Goal: Understand process/instructions: Learn how to perform a task or action

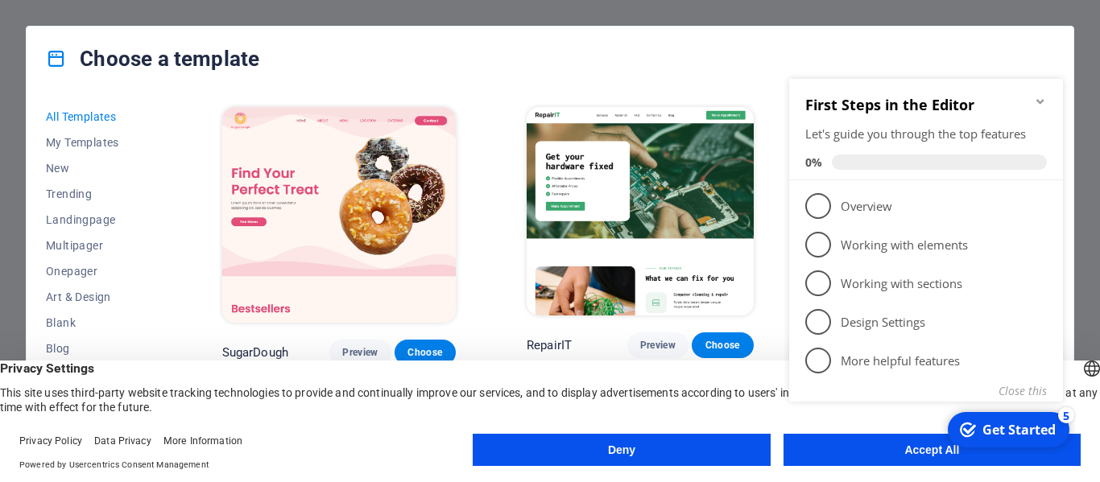
click at [840, 445] on div "checkmark Get Started 5 First Steps in the Editor Let's guide you through the t…" at bounding box center [929, 259] width 293 height 389
click at [888, 447] on div "checkmark Get Started 5 First Steps in the Editor Let's guide you through the t…" at bounding box center [929, 259] width 293 height 389
click at [1054, 434] on div "Get Started" at bounding box center [1019, 430] width 73 height 18
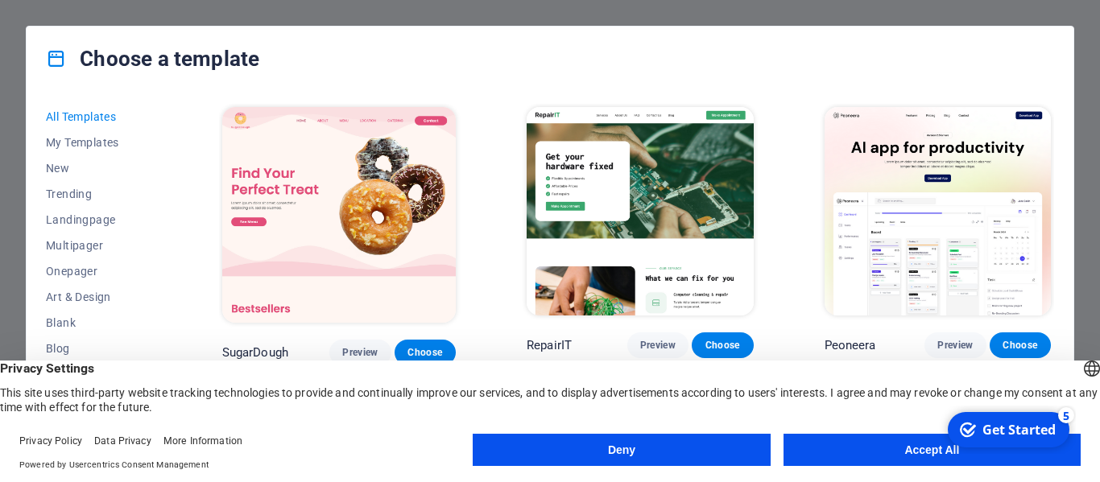
click at [871, 457] on button "Accept All" at bounding box center [932, 450] width 297 height 32
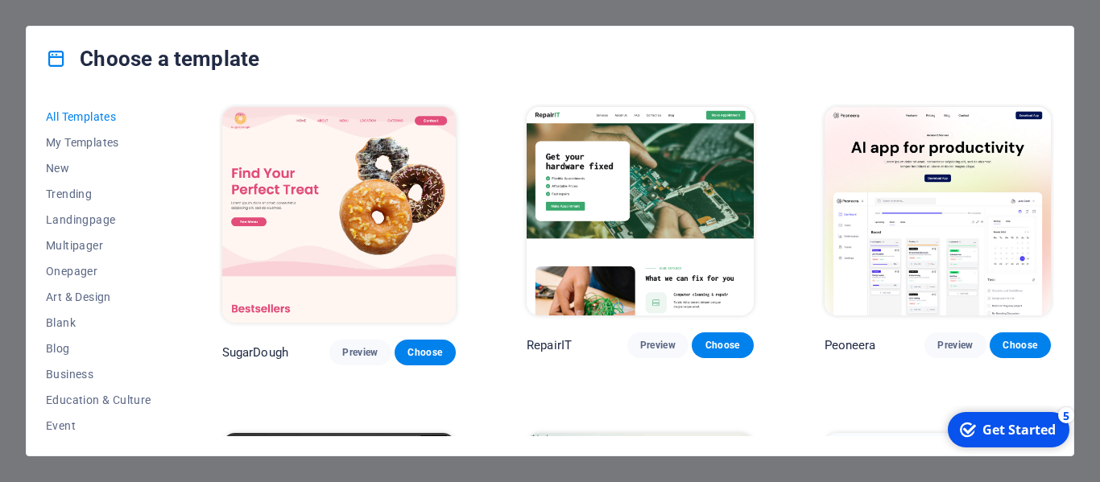
click at [984, 433] on div "Get Started" at bounding box center [1019, 430] width 73 height 18
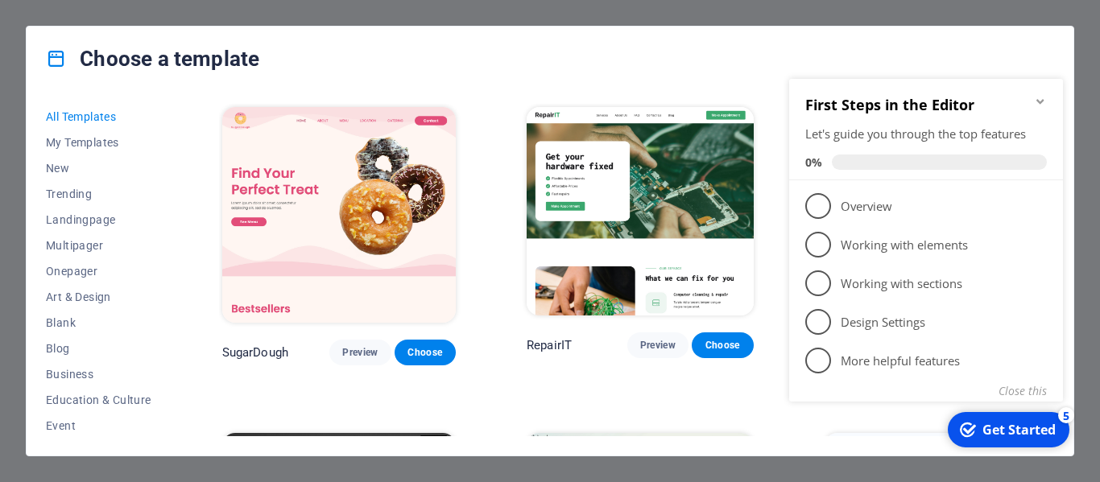
click at [985, 433] on div "Get Started" at bounding box center [1019, 430] width 73 height 18
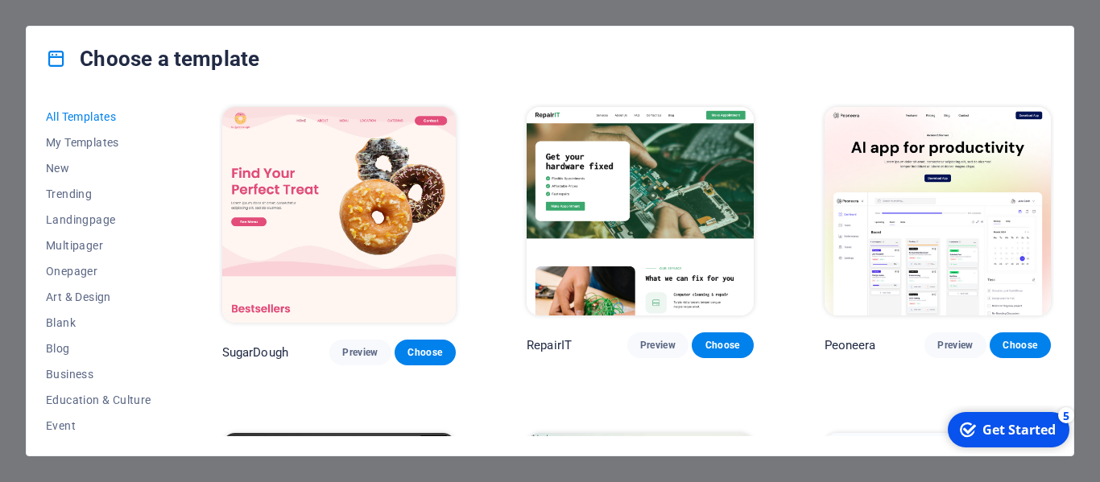
drag, startPoint x: 176, startPoint y: 31, endPoint x: 189, endPoint y: 10, distance: 23.9
click at [177, 29] on div "Choose a template" at bounding box center [550, 59] width 1047 height 64
drag, startPoint x: 189, startPoint y: 10, endPoint x: 223, endPoint y: 0, distance: 35.4
click at [189, 10] on div "Choose a template All Templates My Templates New Trending Landingpage Multipage…" at bounding box center [550, 241] width 1100 height 482
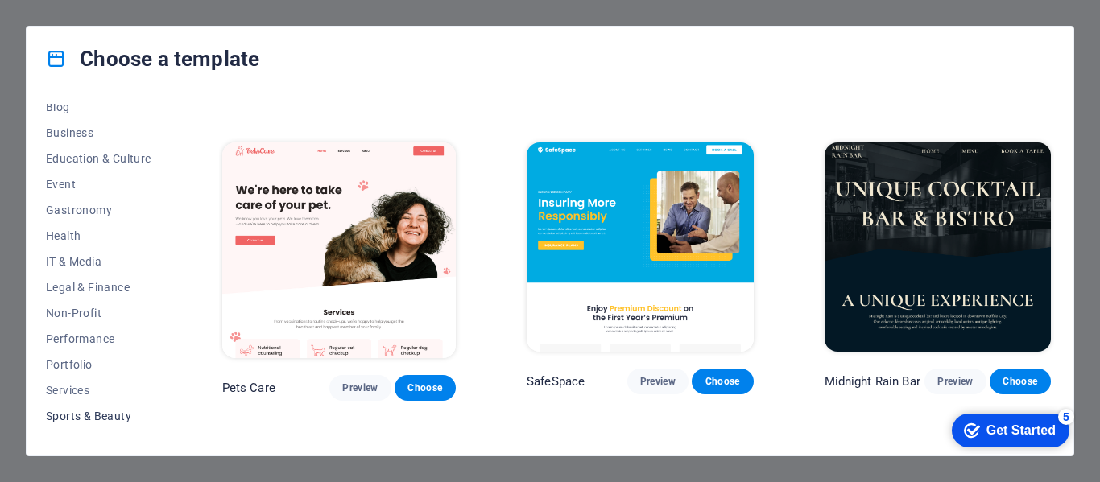
scroll to position [312, 0]
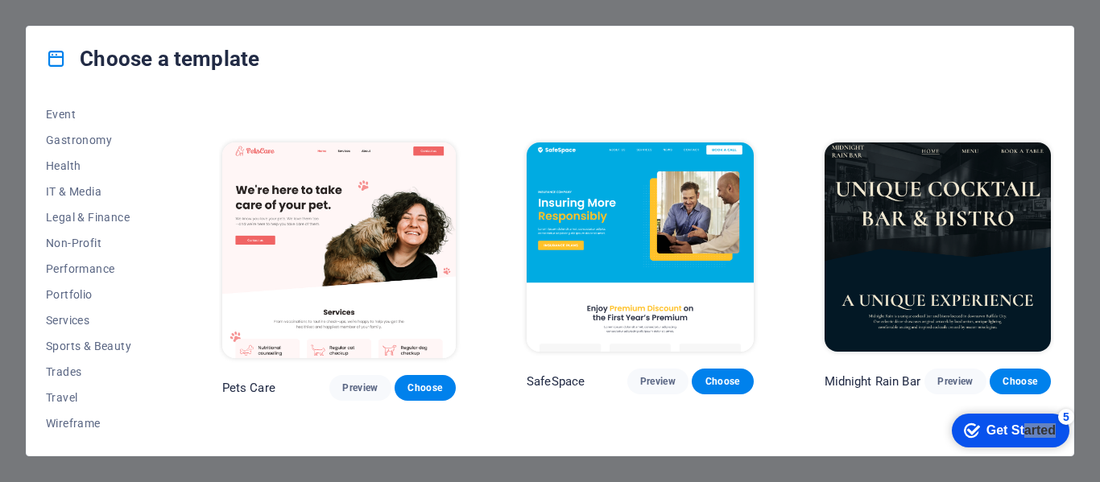
click at [1024, 438] on div "checkmark Get Started 5" at bounding box center [1011, 431] width 118 height 34
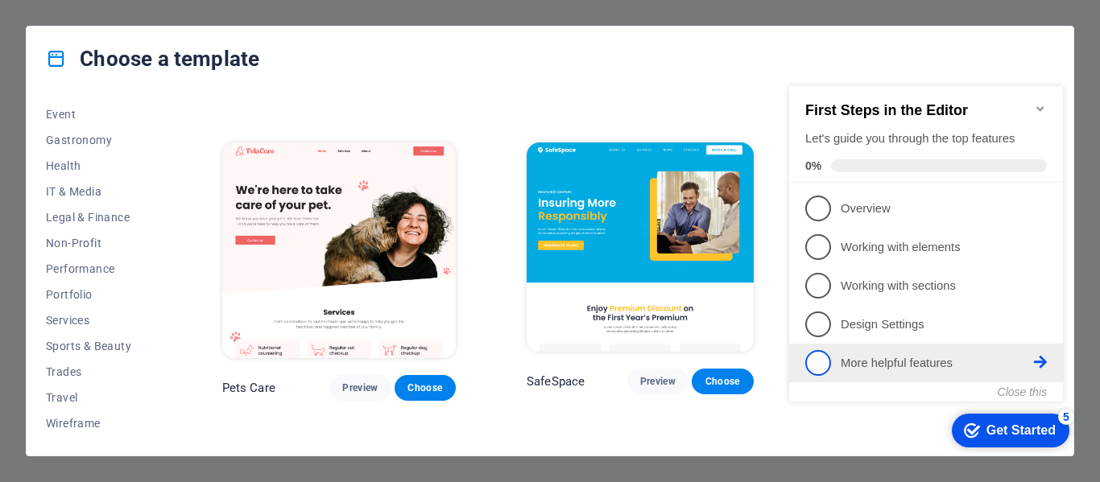
click at [929, 370] on link "5 More helpful features - incomplete" at bounding box center [926, 363] width 242 height 26
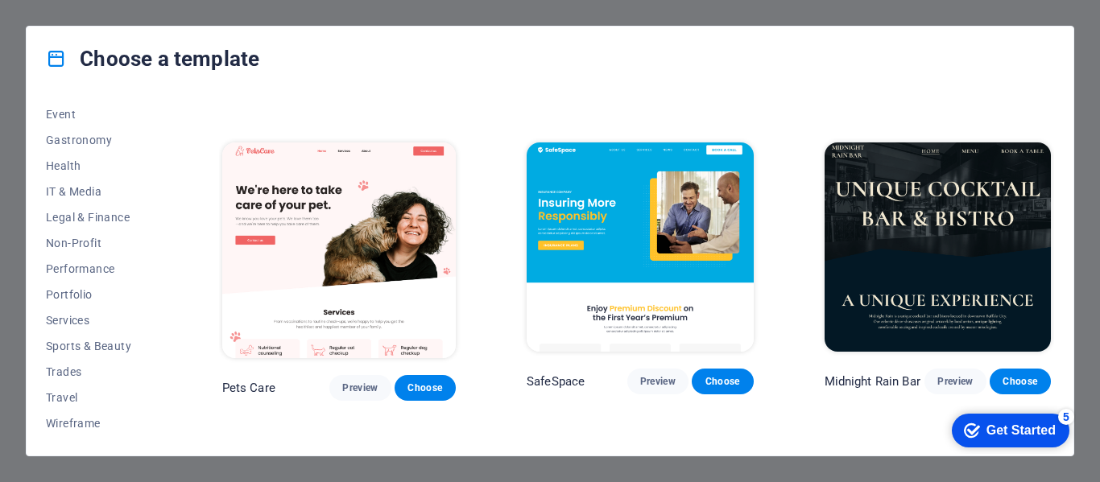
click at [1076, 454] on div "checkmark Get Started 5 First Steps in the Editor Let's guide you through the t…" at bounding box center [1007, 430] width 137 height 48
